Goal: Task Accomplishment & Management: Manage account settings

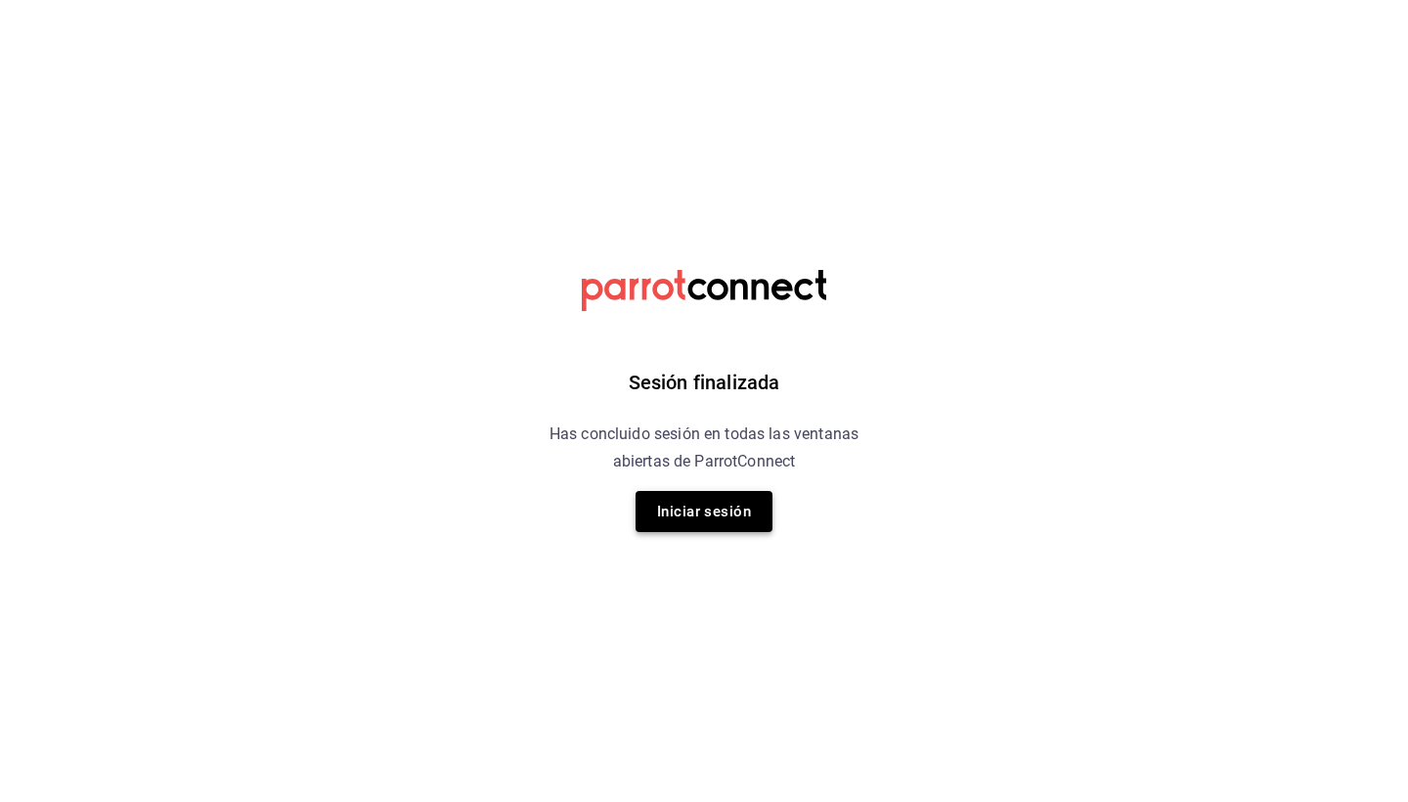
click at [713, 516] on button "Iniciar sesión" at bounding box center [704, 511] width 137 height 41
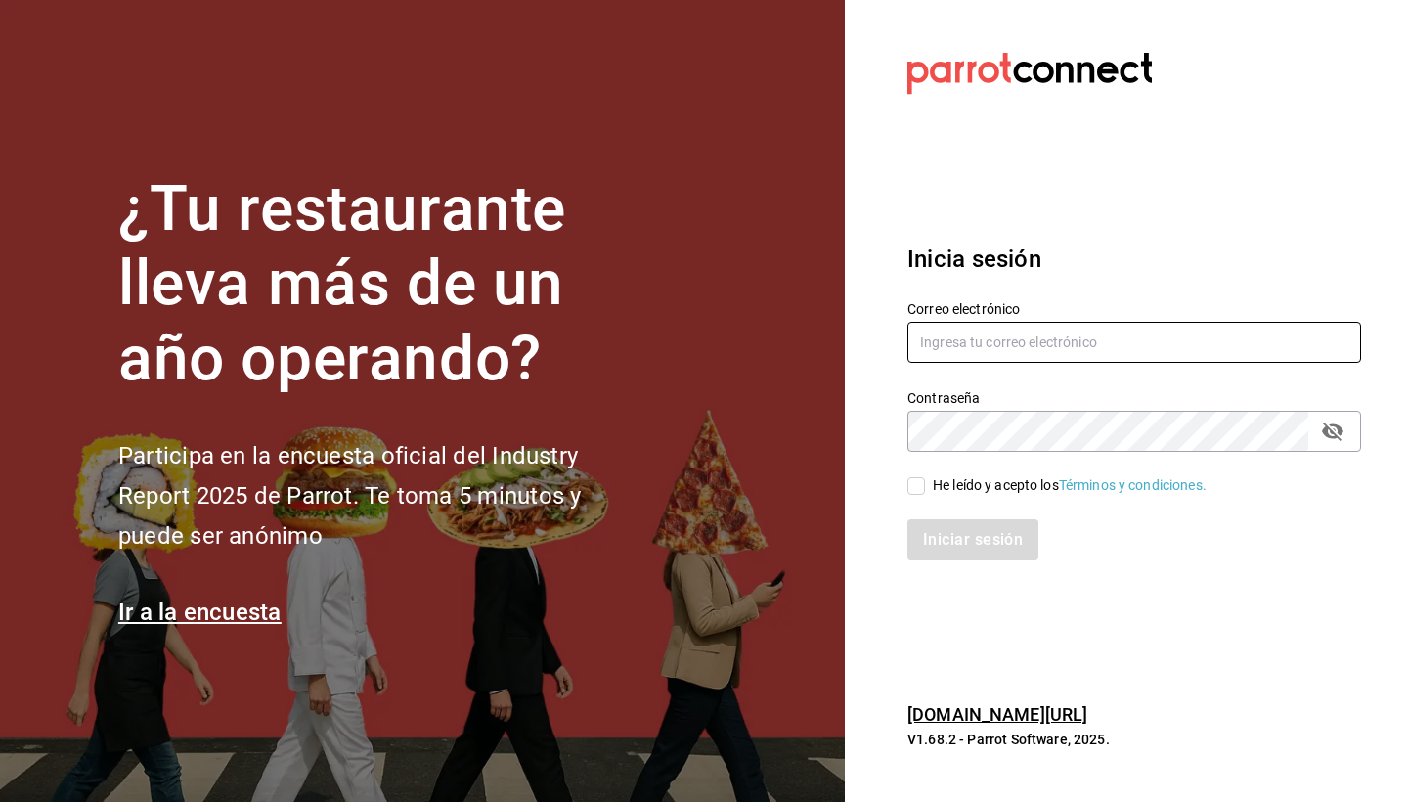
type input "[PERSON_NAME][EMAIL_ADDRESS][DOMAIN_NAME]"
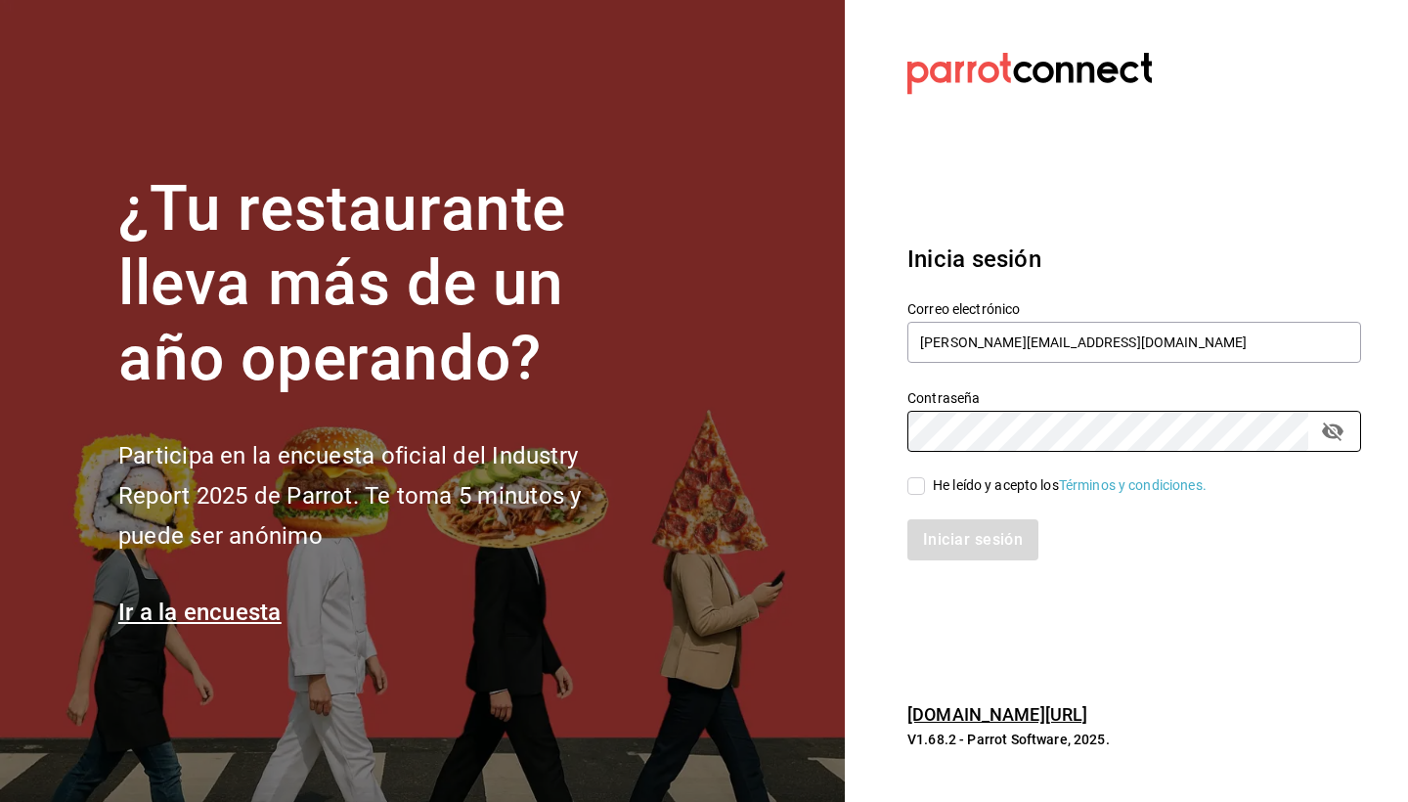
click at [921, 487] on input "He leído y acepto los Términos y condiciones." at bounding box center [916, 486] width 18 height 18
checkbox input "true"
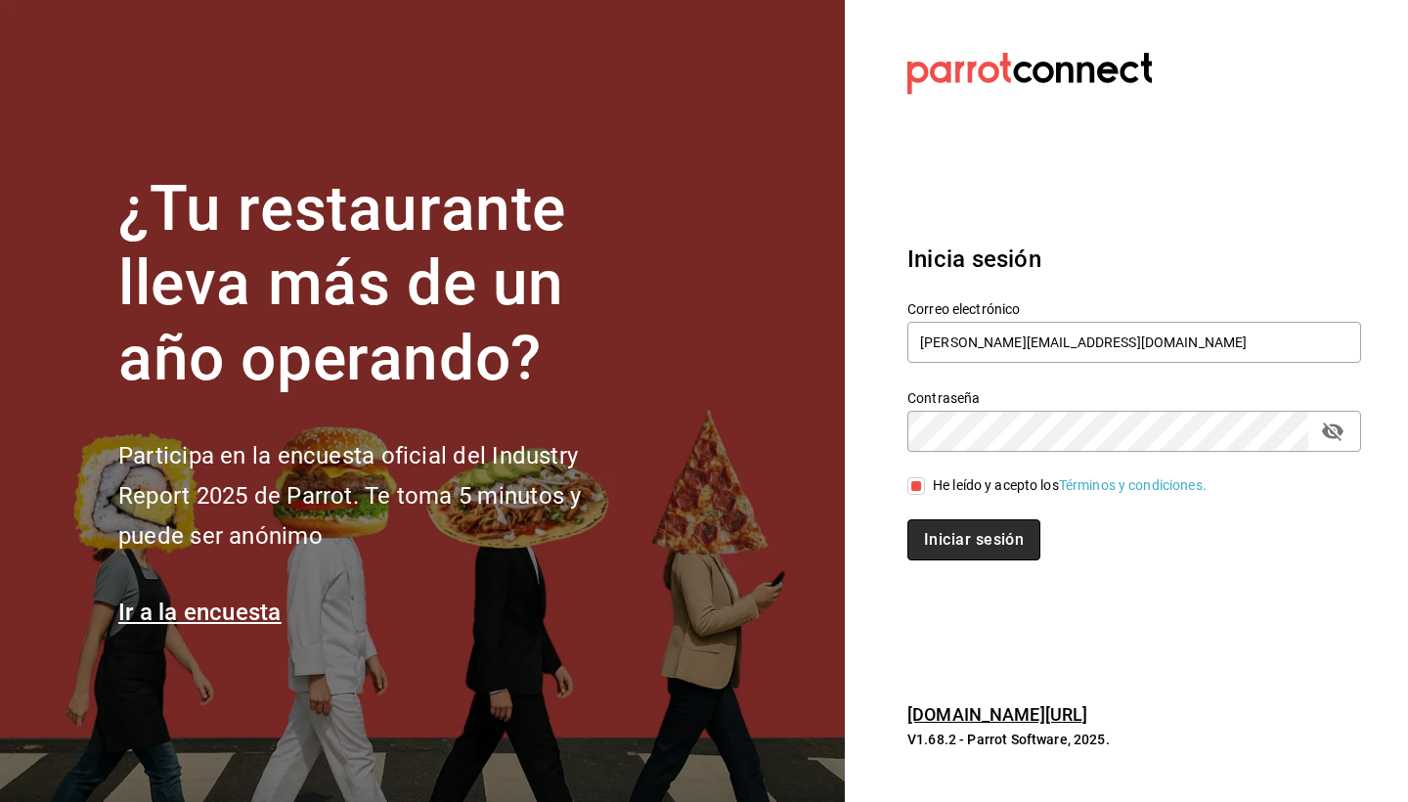
click at [956, 536] on button "Iniciar sesión" at bounding box center [973, 539] width 133 height 41
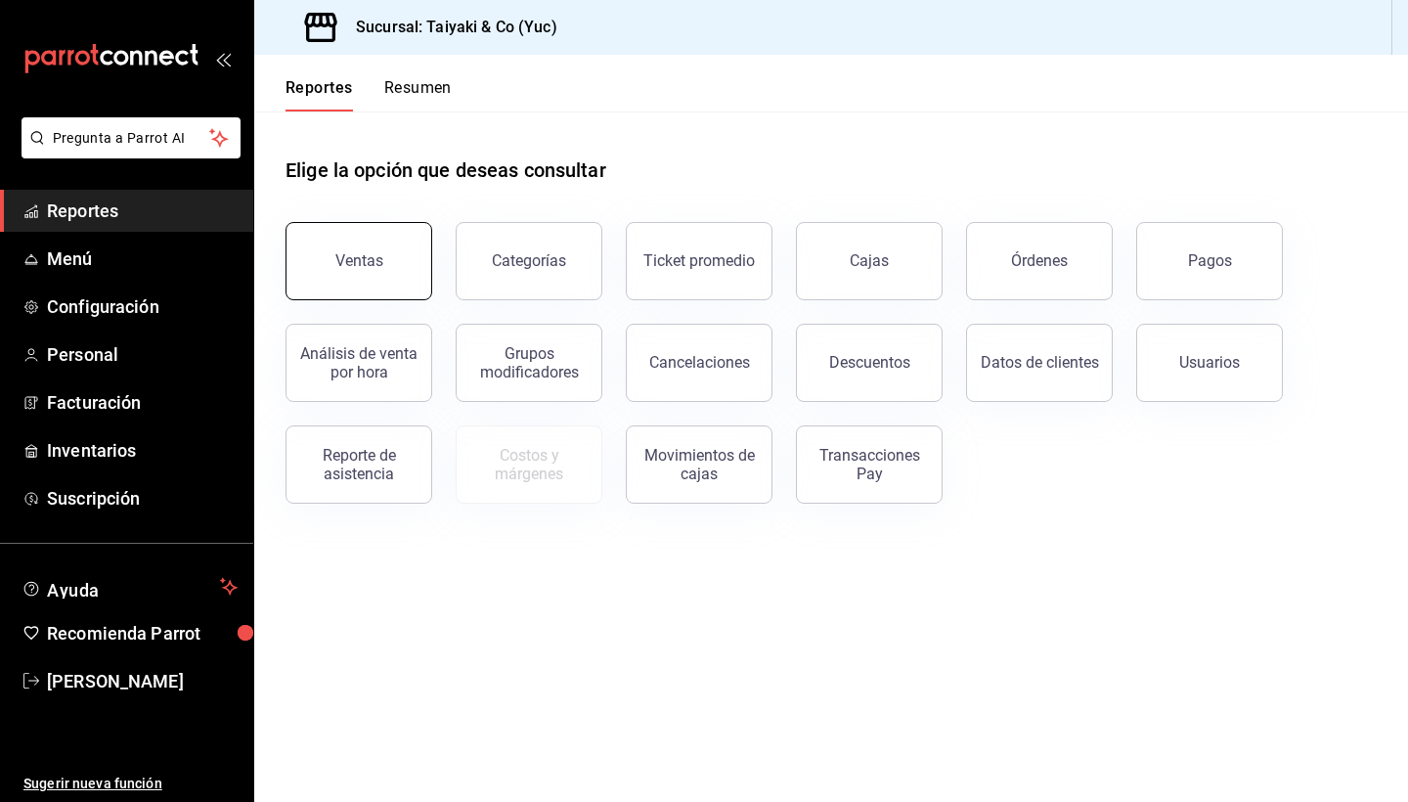
click at [371, 276] on button "Ventas" at bounding box center [359, 261] width 147 height 78
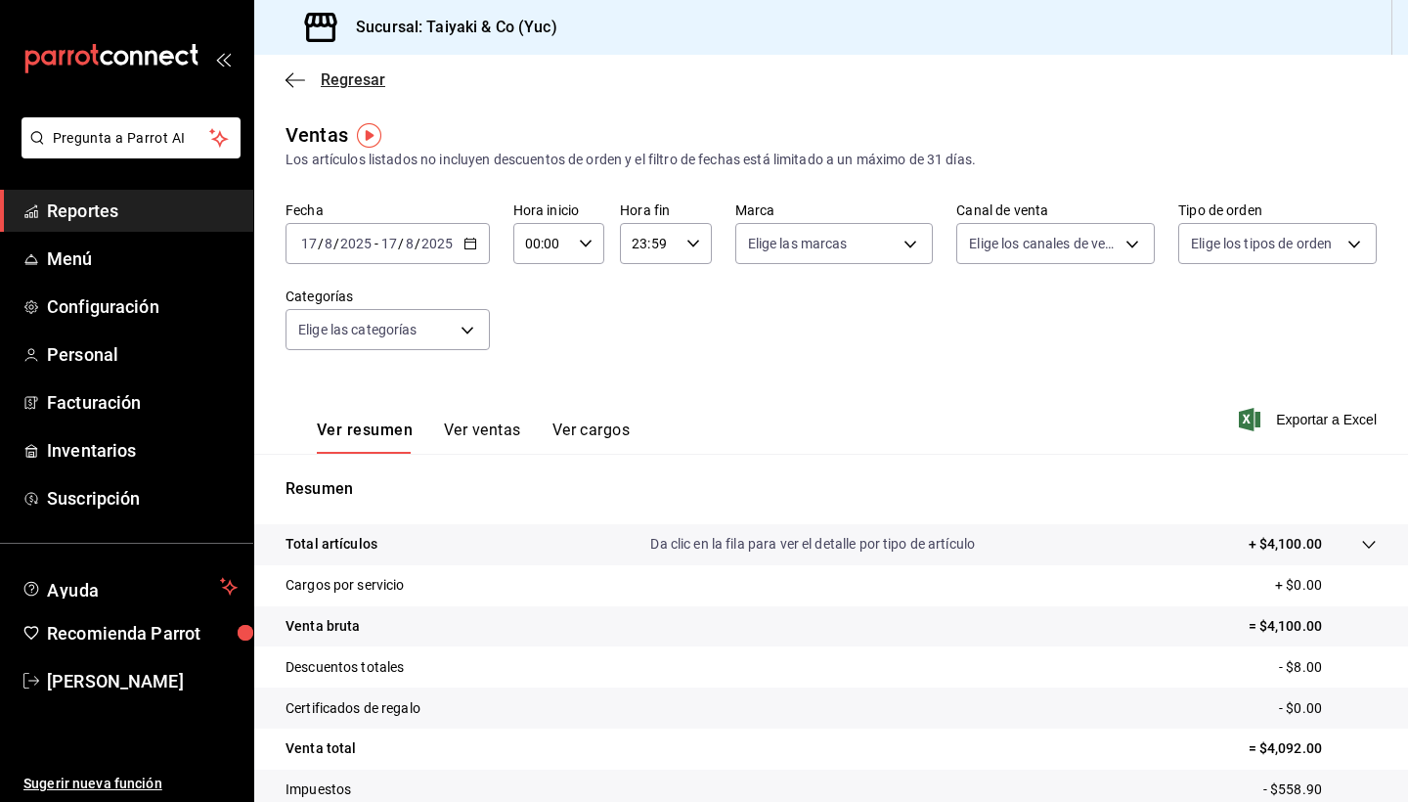
click at [288, 79] on icon "button" at bounding box center [296, 79] width 20 height 1
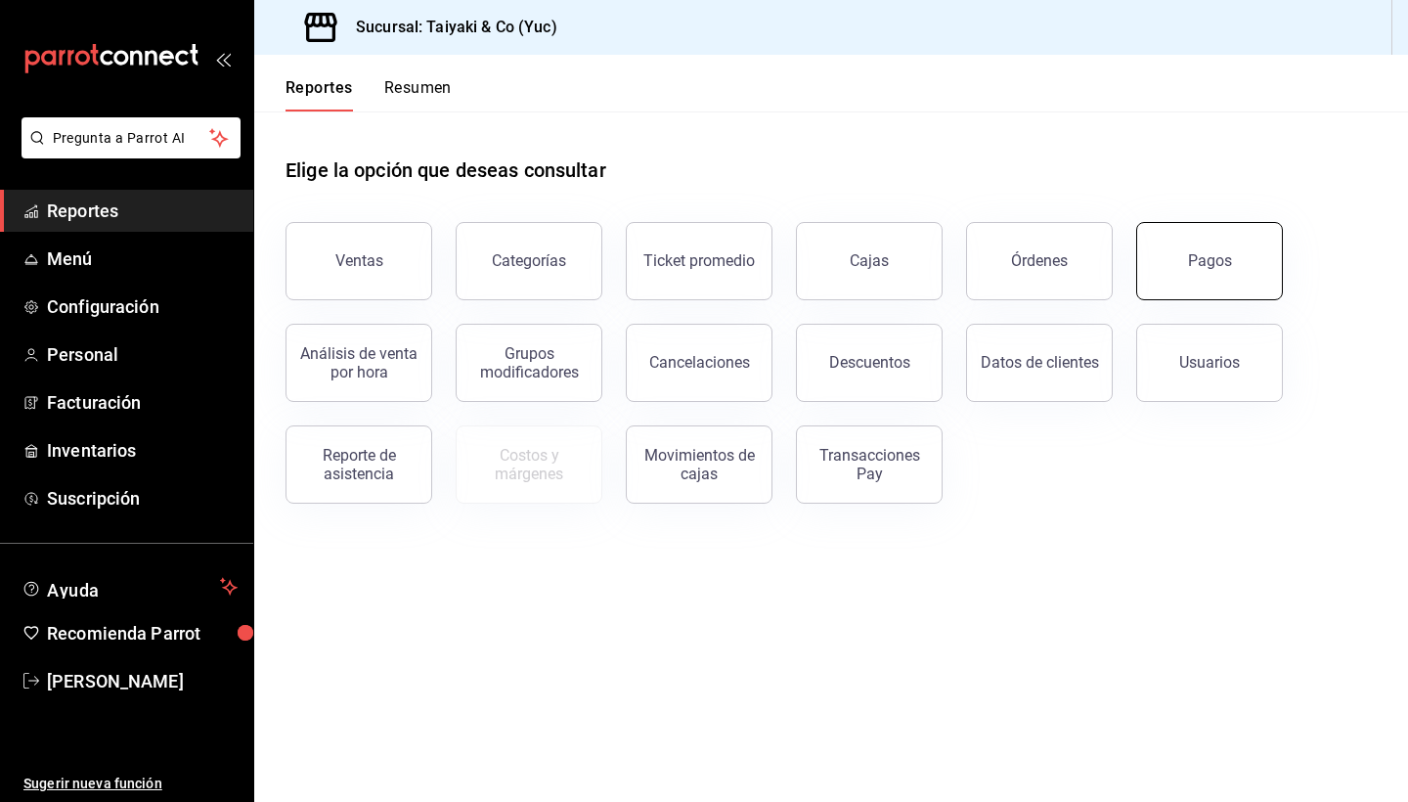
click at [1188, 279] on button "Pagos" at bounding box center [1209, 261] width 147 height 78
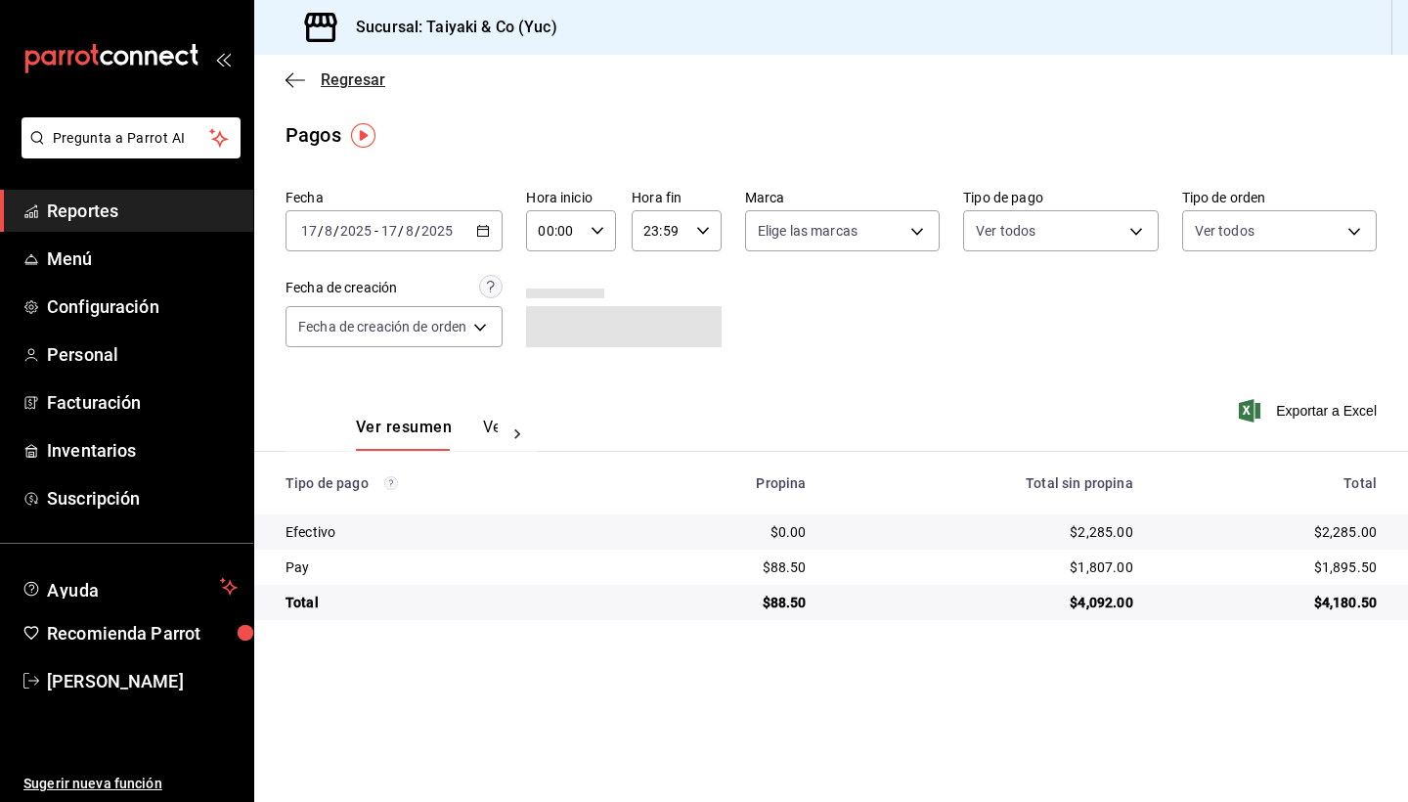
click at [307, 78] on span "Regresar" at bounding box center [336, 79] width 100 height 19
